Goal: Task Accomplishment & Management: Manage account settings

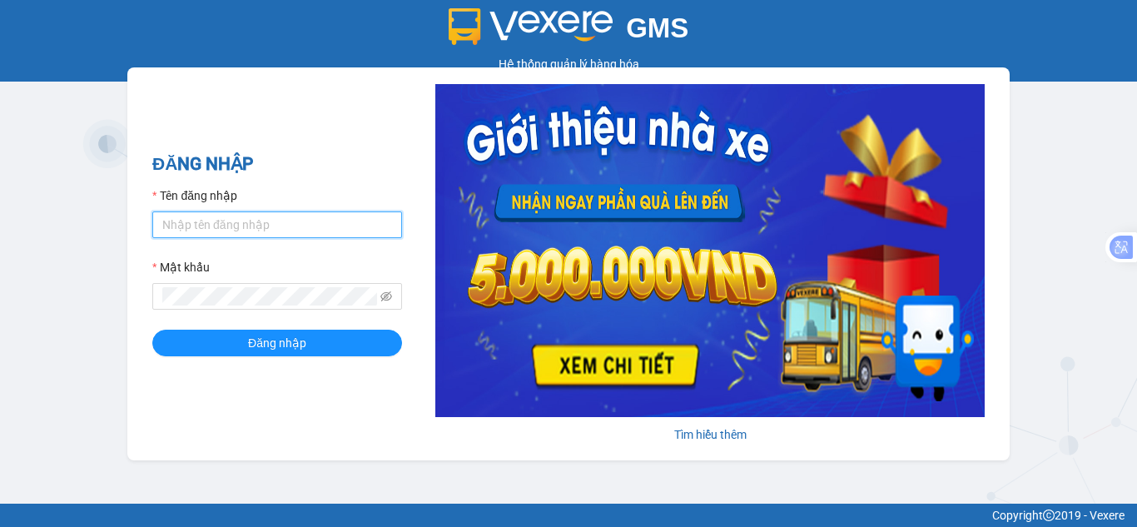
click at [236, 223] on input "Tên đăng nhập" at bounding box center [277, 224] width 250 height 27
type input "hanvng.petrobp"
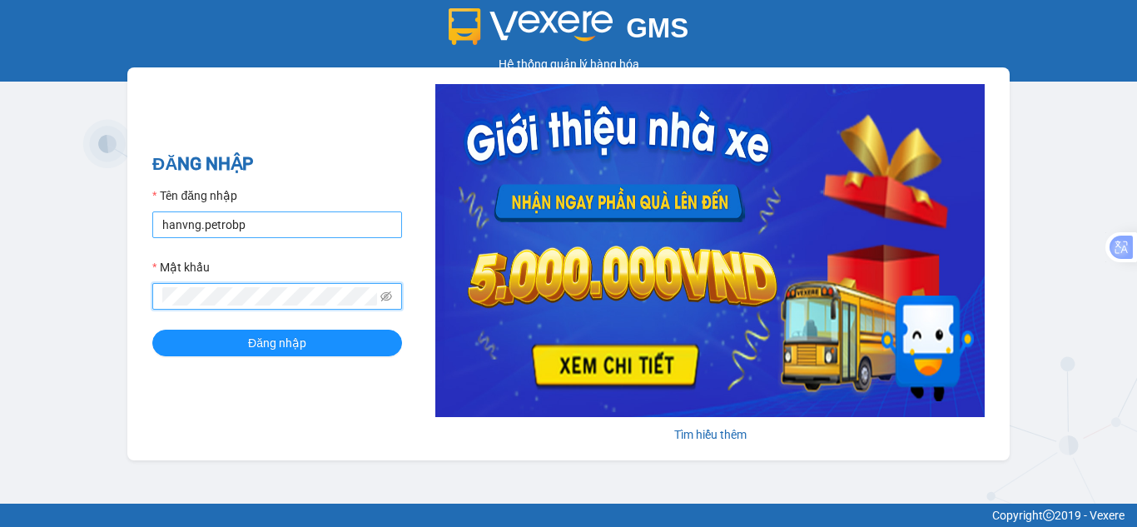
click at [152, 330] on button "Đăng nhập" at bounding box center [277, 343] width 250 height 27
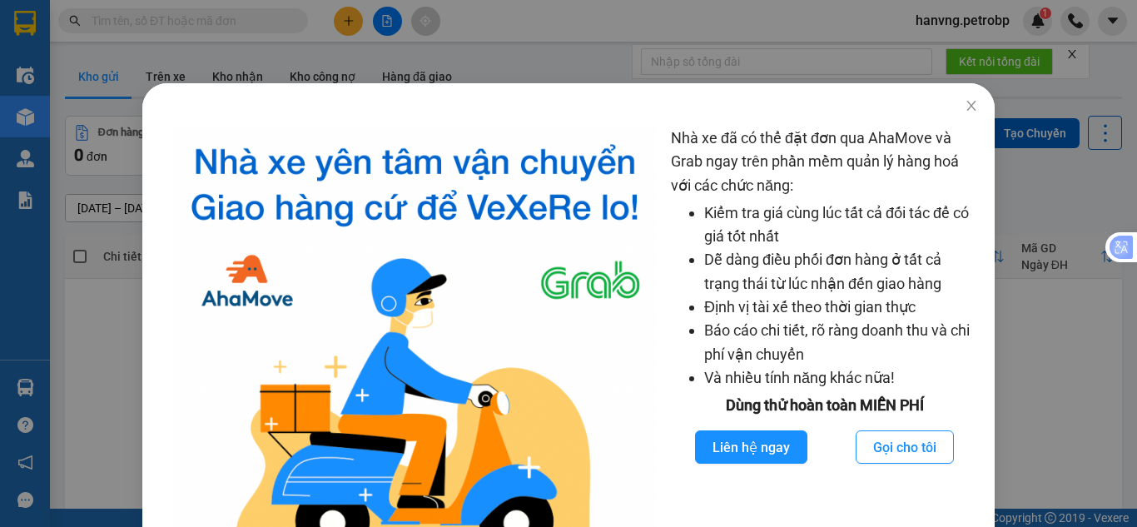
drag, startPoint x: 132, startPoint y: 227, endPoint x: 91, endPoint y: 181, distance: 61.9
click at [131, 226] on div "Nhà xe đã có thể đặt đơn qua AhaMove và Grab ngay trên phần mềm quản lý hàng ho…" at bounding box center [568, 263] width 1137 height 527
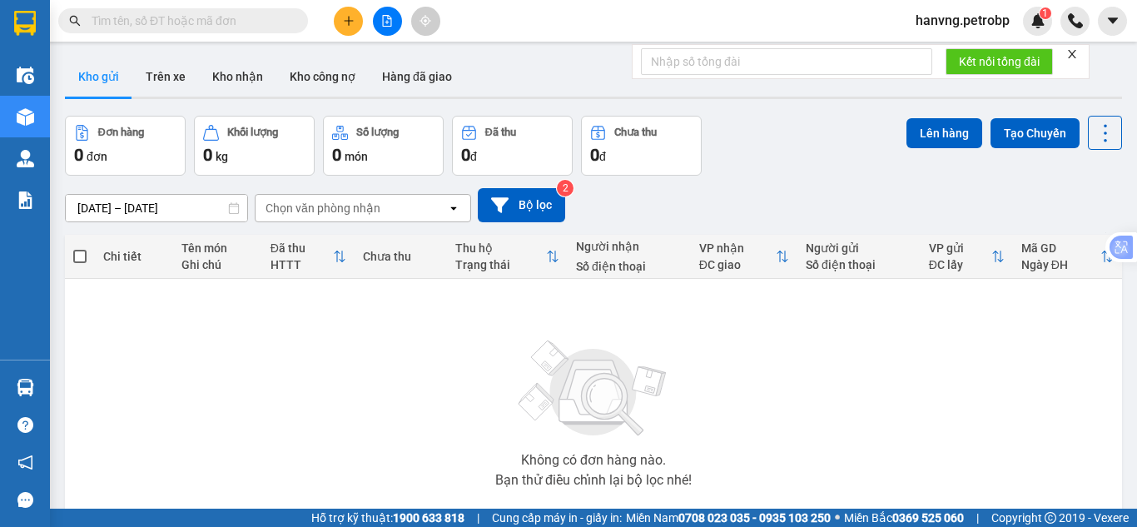
drag, startPoint x: 91, startPoint y: 161, endPoint x: 117, endPoint y: 120, distance: 48.7
click at [92, 156] on body "Kết quả [PERSON_NAME] ( 0 ) Bộ lọc No Data hanvng.petrobp 1 Điều [PERSON_NAME] …" at bounding box center [568, 263] width 1137 height 527
click at [156, 88] on button "Trên xe" at bounding box center [165, 77] width 67 height 40
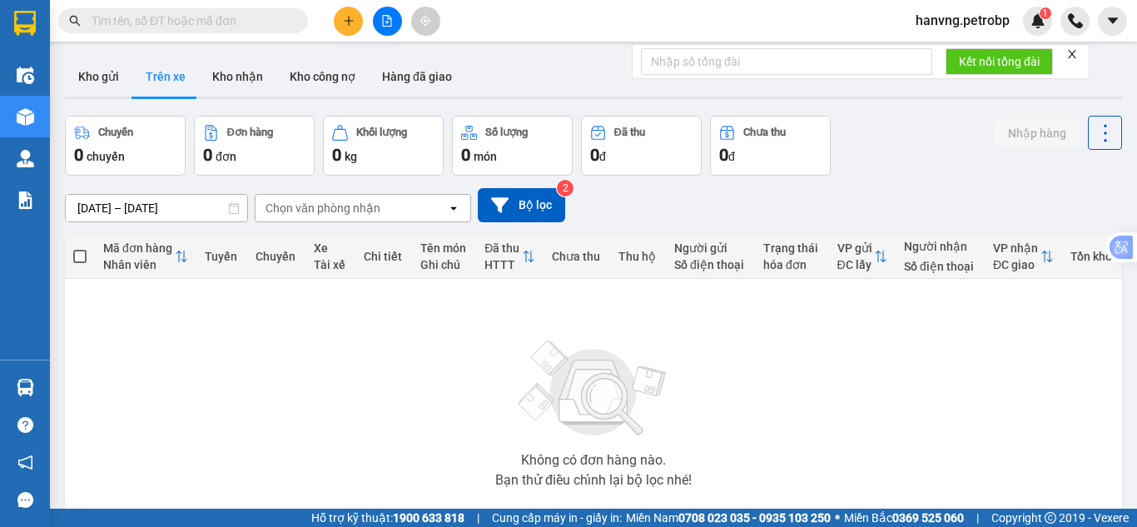
click at [129, 202] on input "[DATE] – [DATE]" at bounding box center [156, 208] width 181 height 27
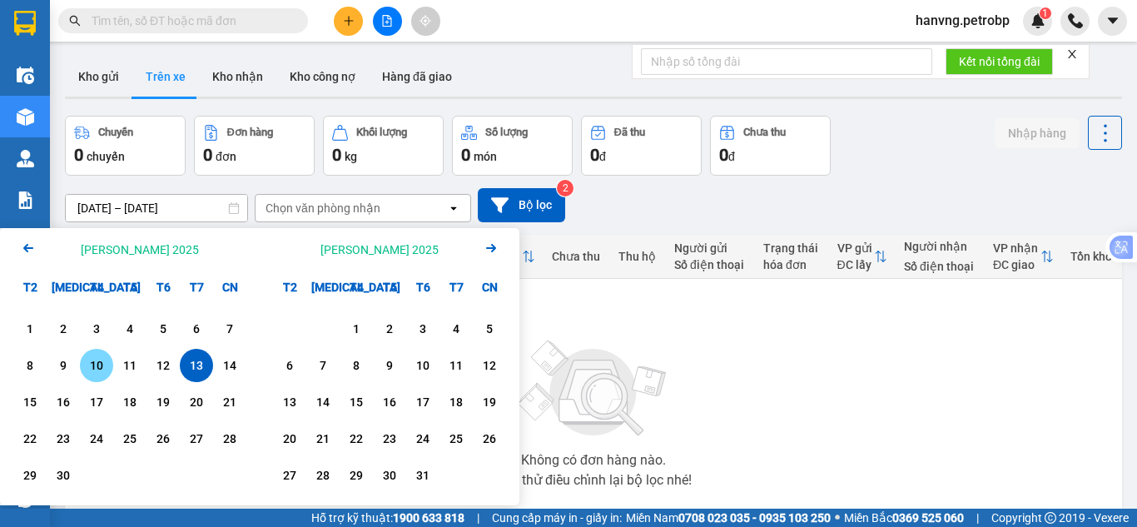
click at [106, 364] on div "10" at bounding box center [96, 365] width 23 height 20
click at [191, 367] on div "13" at bounding box center [196, 365] width 23 height 20
type input "[DATE] – [DATE]"
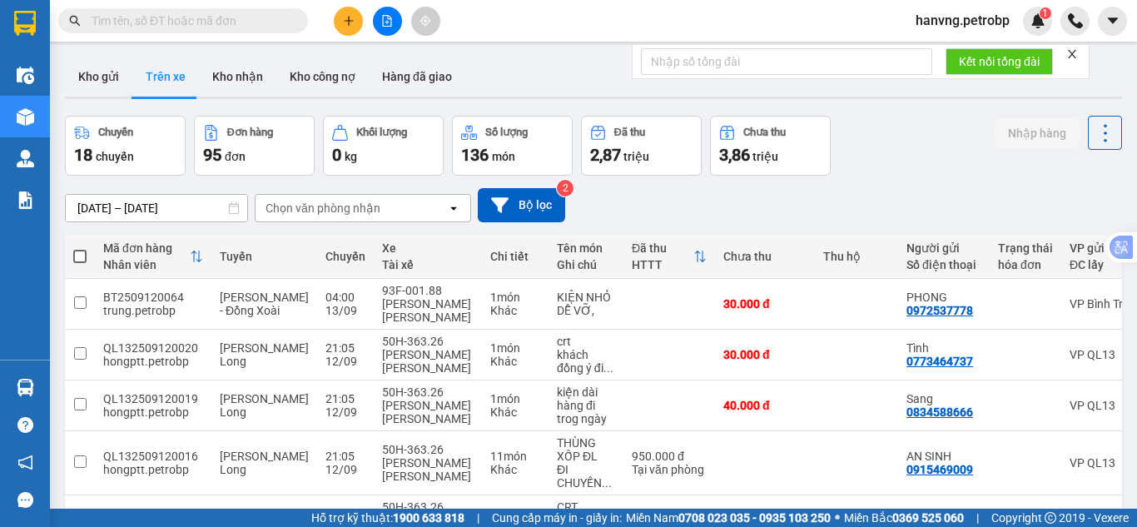
click at [360, 212] on div "Chọn văn phòng nhận" at bounding box center [323, 208] width 115 height 17
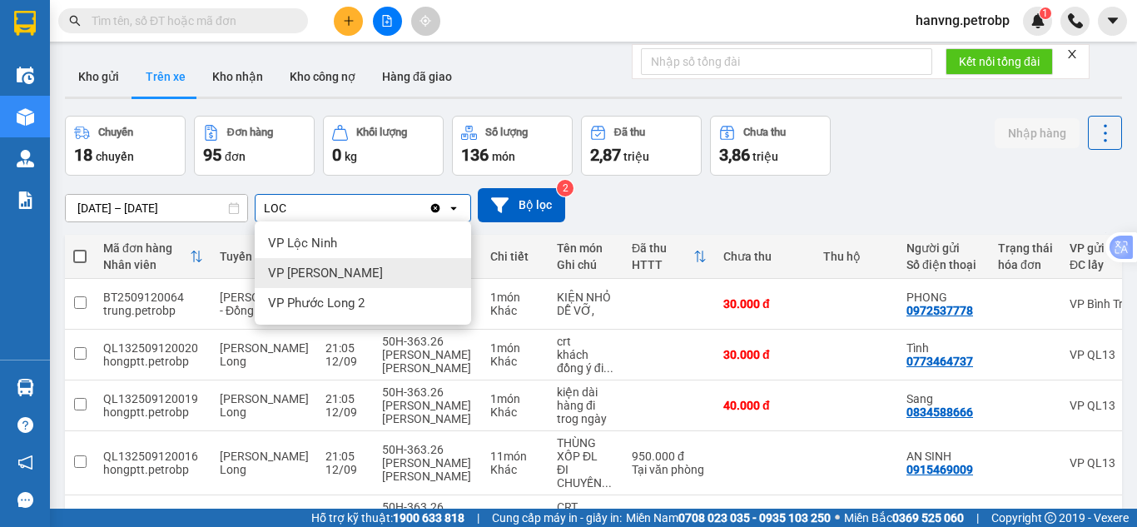
type input "LOC"
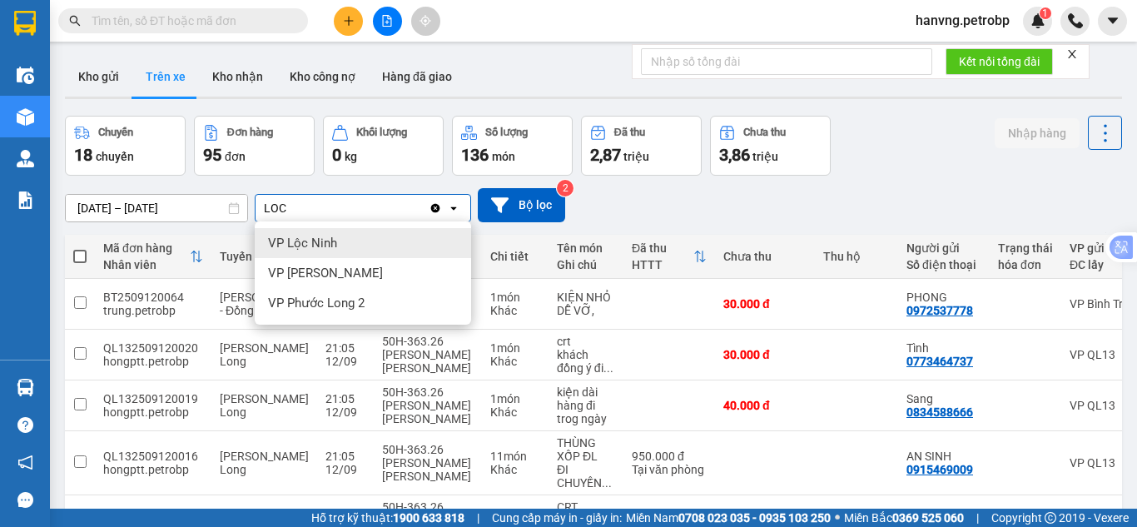
click at [359, 248] on div "VP Lộc Ninh" at bounding box center [363, 243] width 216 height 30
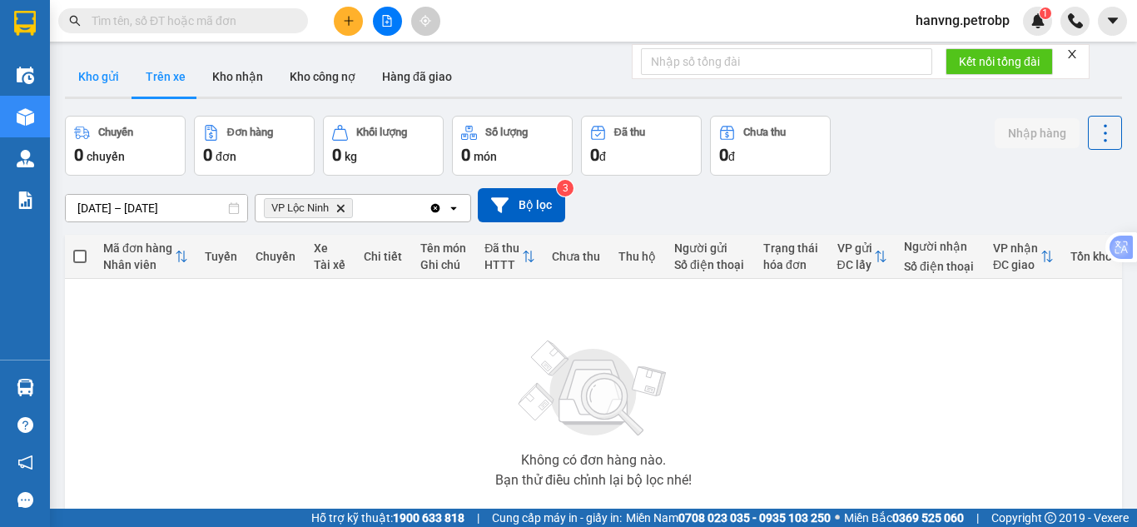
click at [119, 72] on button "Kho gửi" at bounding box center [98, 77] width 67 height 40
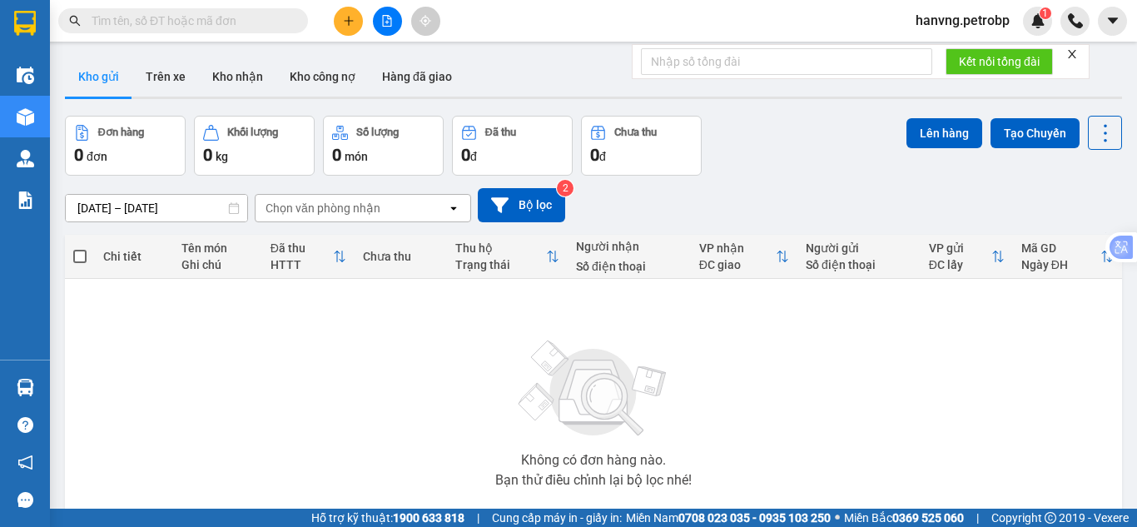
click at [953, 22] on span "hanvng.petrobp" at bounding box center [962, 20] width 121 height 21
click at [945, 52] on span "Đăng xuất" at bounding box center [969, 51] width 87 height 18
